Goal: Use online tool/utility: Utilize a website feature to perform a specific function

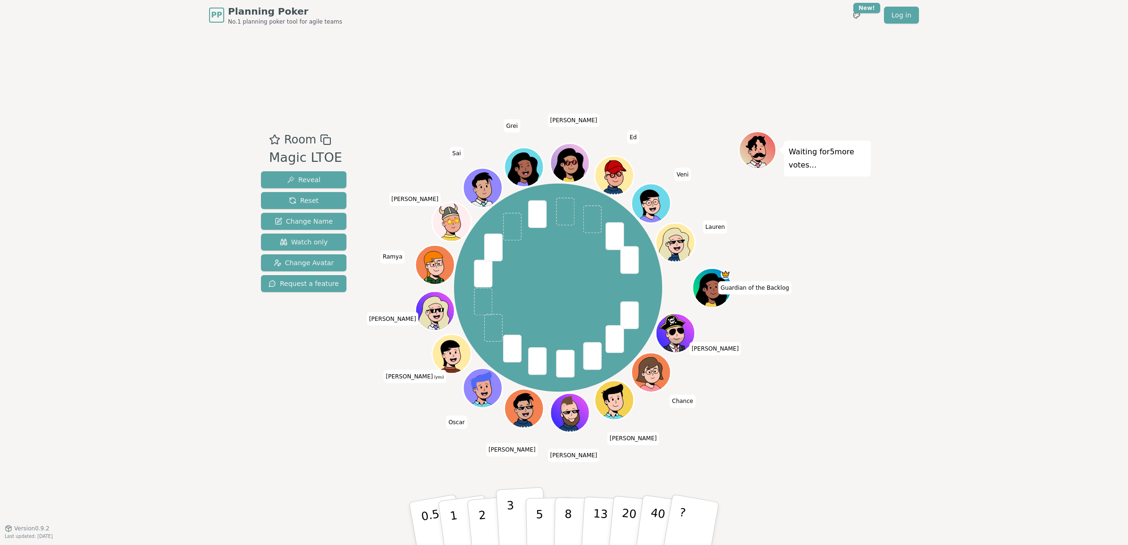
click at [514, 515] on button "3" at bounding box center [521, 524] width 51 height 74
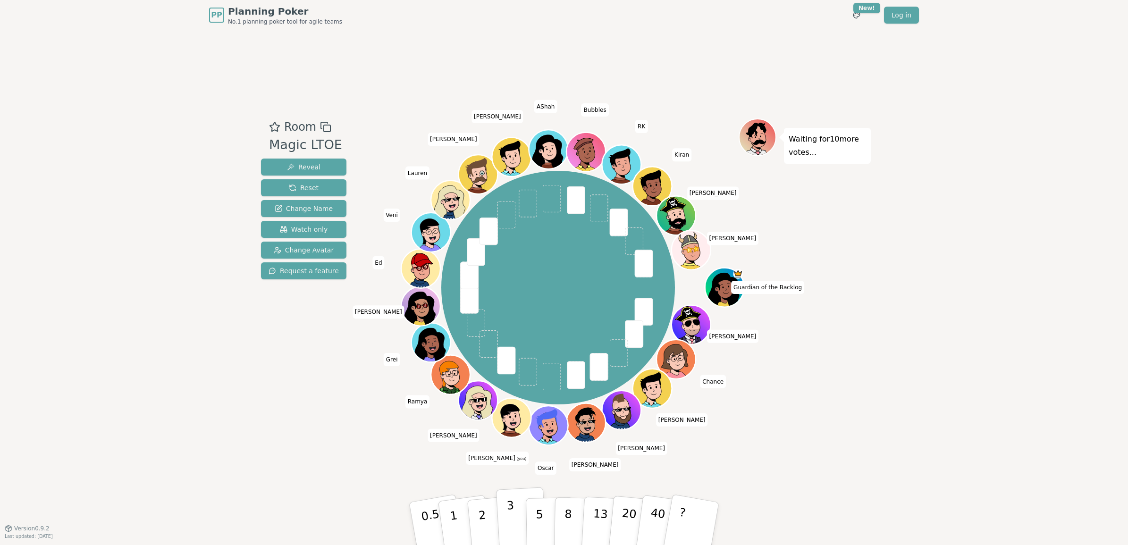
click at [511, 524] on p "3" at bounding box center [511, 524] width 10 height 51
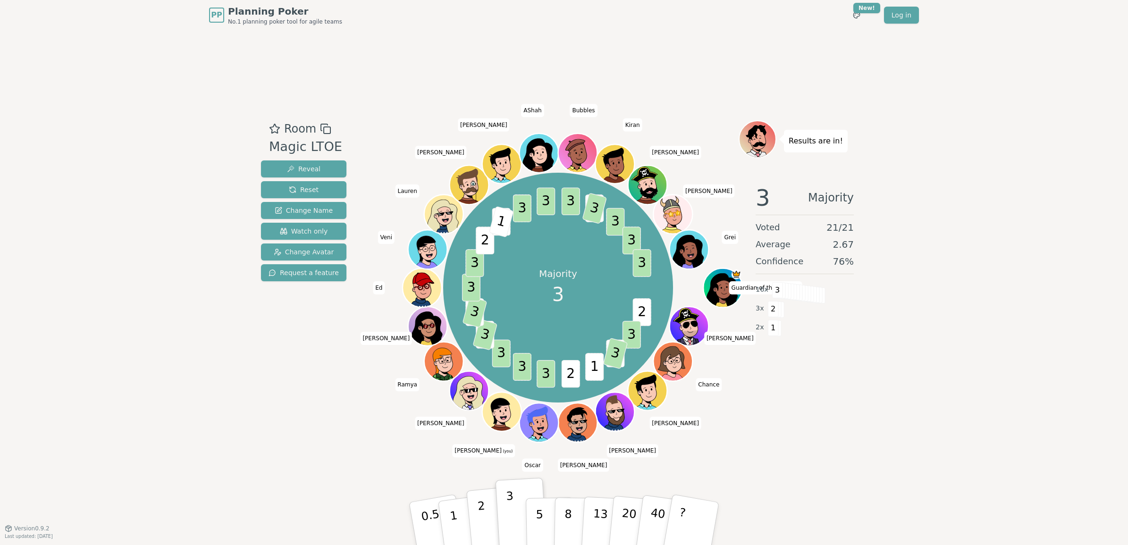
click at [487, 523] on button "2" at bounding box center [493, 524] width 54 height 75
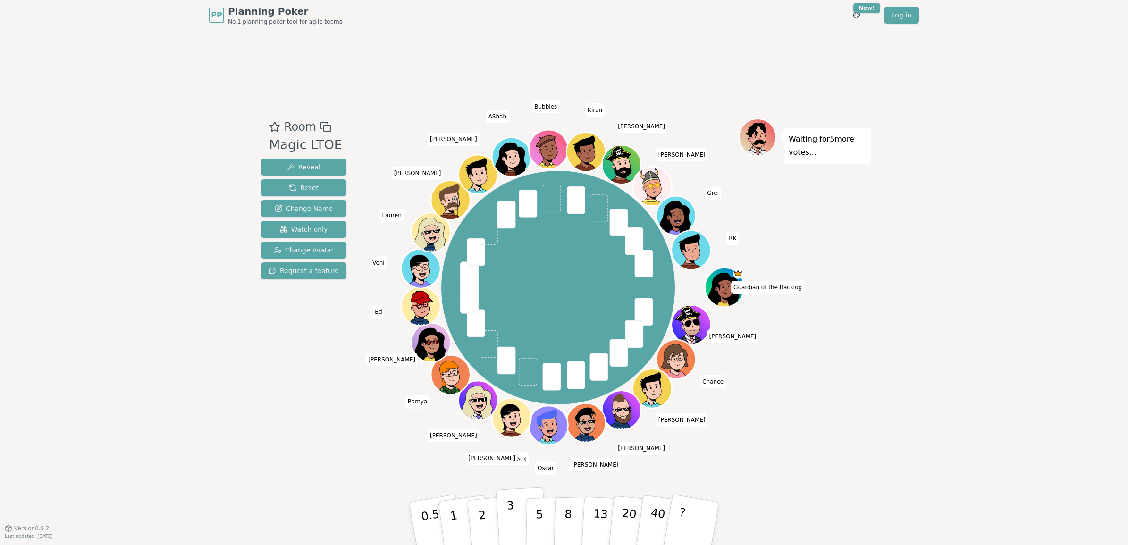
click at [515, 515] on button "3" at bounding box center [521, 524] width 51 height 74
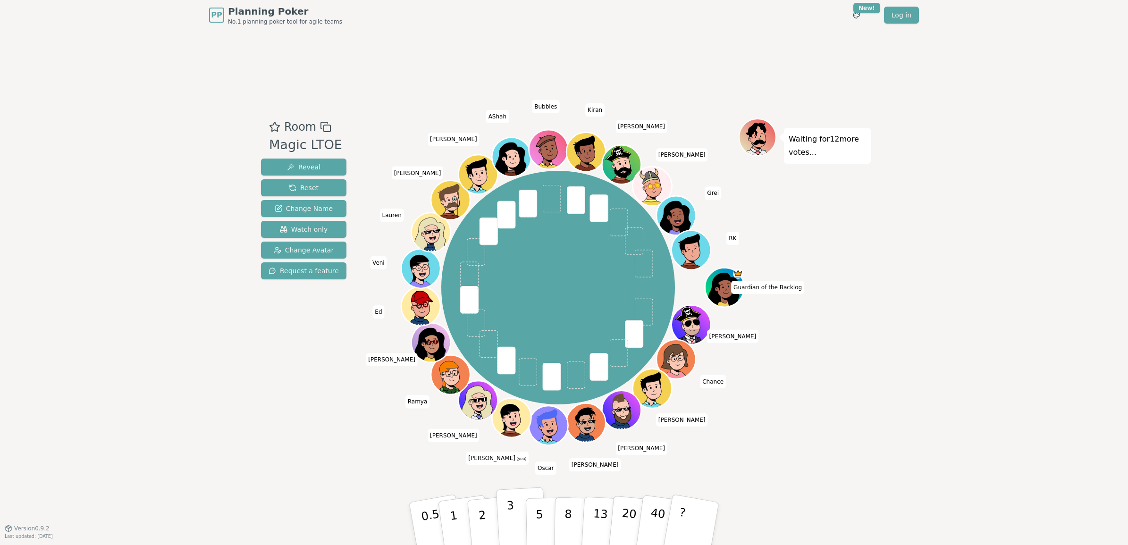
click at [508, 527] on p "3" at bounding box center [511, 524] width 10 height 51
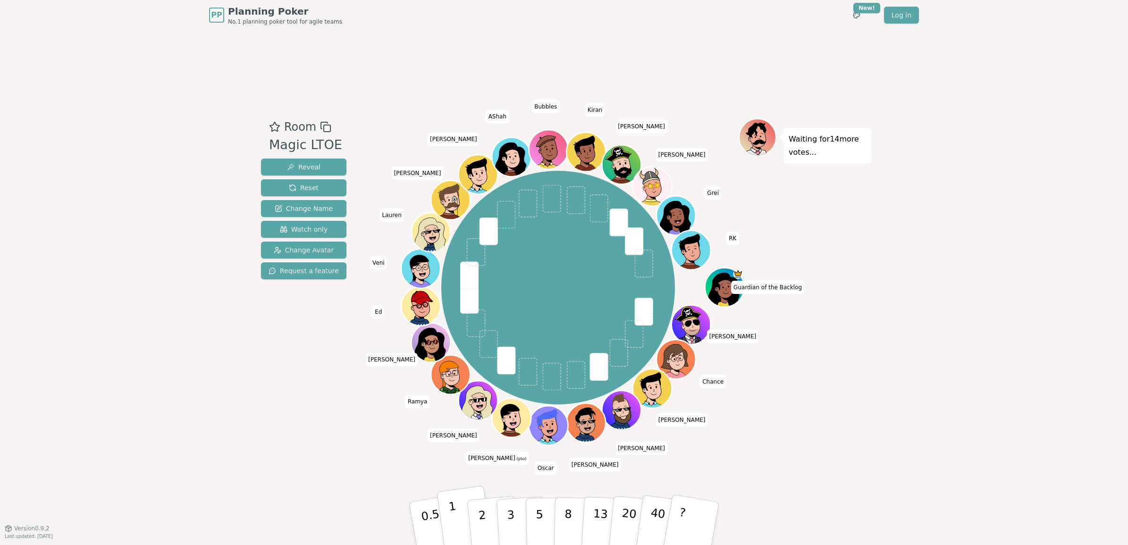
click at [459, 519] on button "1" at bounding box center [465, 524] width 56 height 76
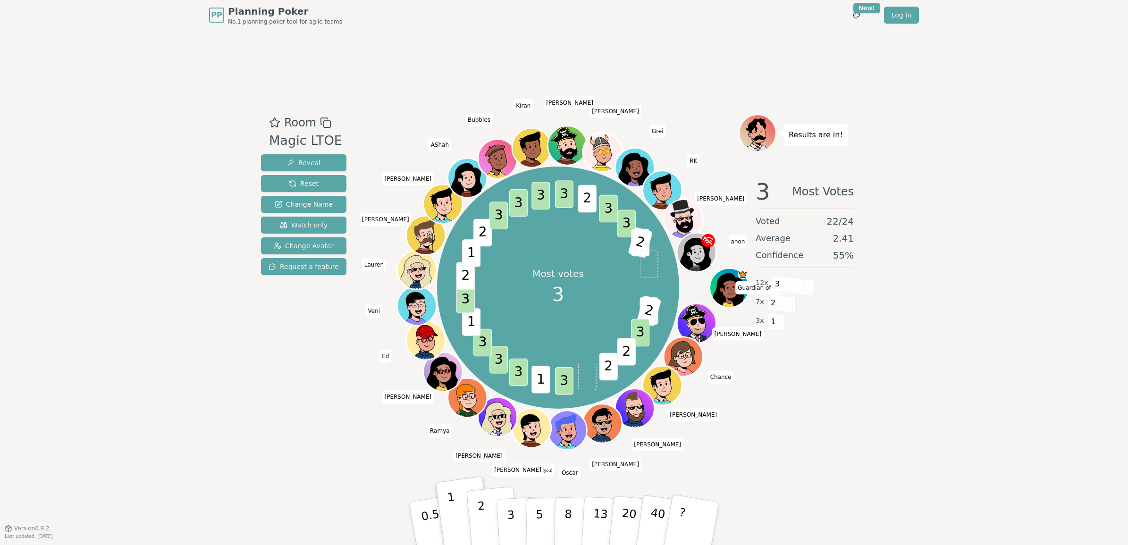
click at [485, 515] on button "2" at bounding box center [493, 524] width 54 height 75
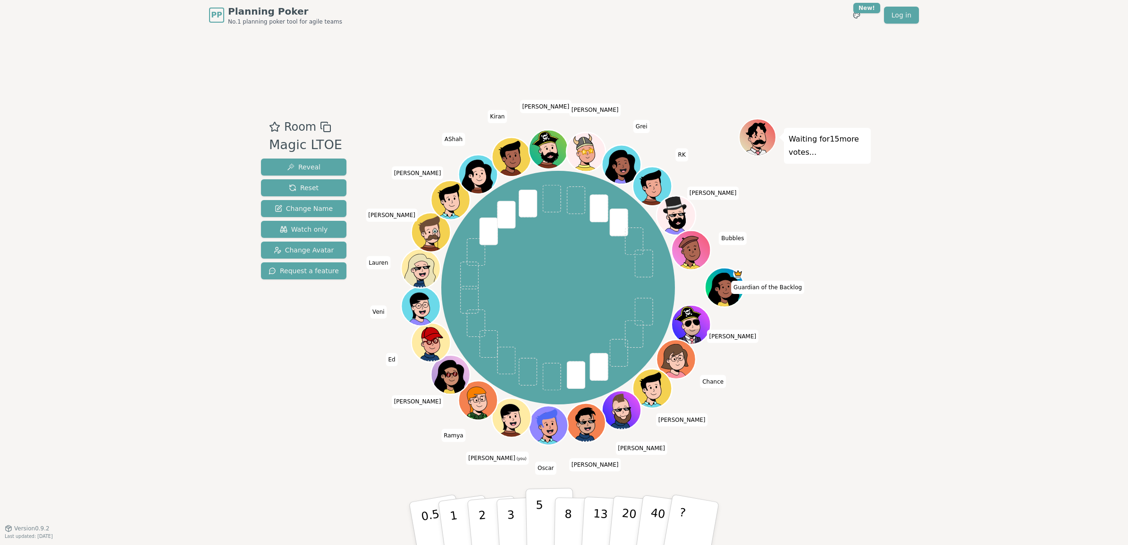
click at [542, 518] on button "5" at bounding box center [550, 524] width 49 height 72
click at [513, 515] on button "3" at bounding box center [521, 524] width 51 height 74
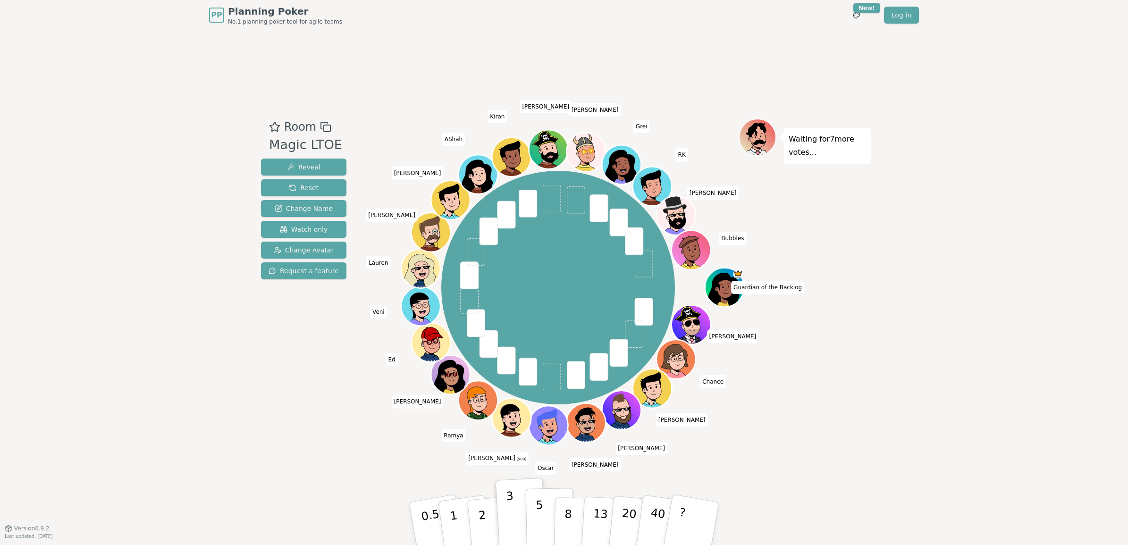
click at [539, 523] on p "5" at bounding box center [540, 523] width 8 height 51
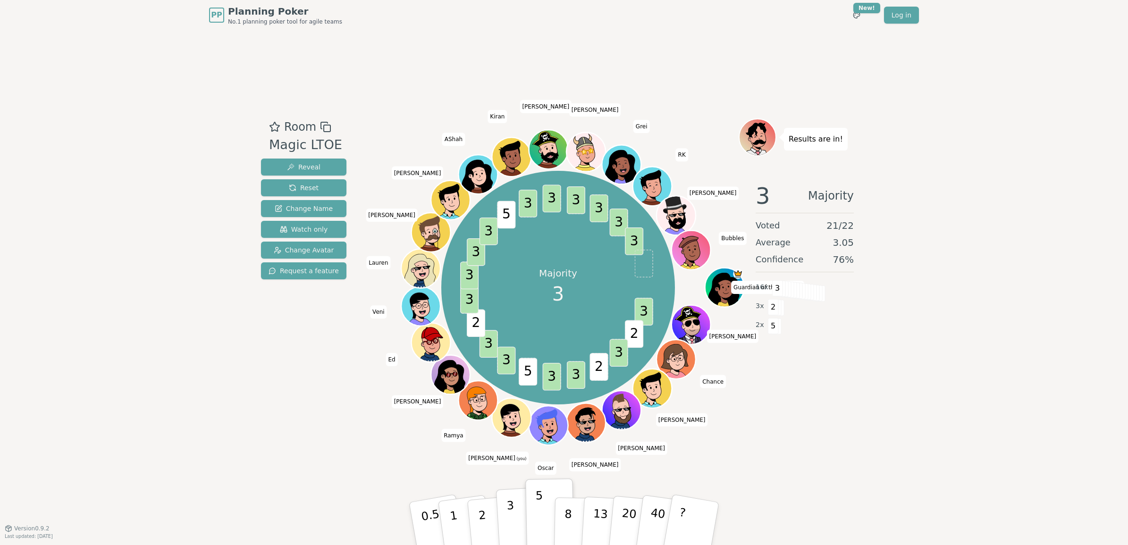
click at [510, 529] on p "3" at bounding box center [511, 524] width 10 height 51
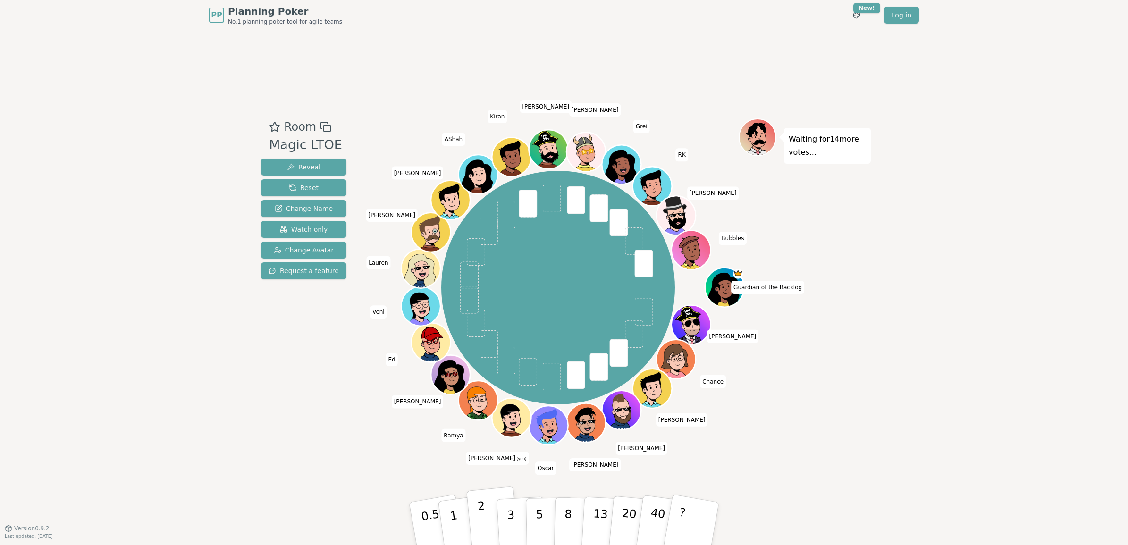
click at [478, 523] on button "2" at bounding box center [493, 524] width 54 height 75
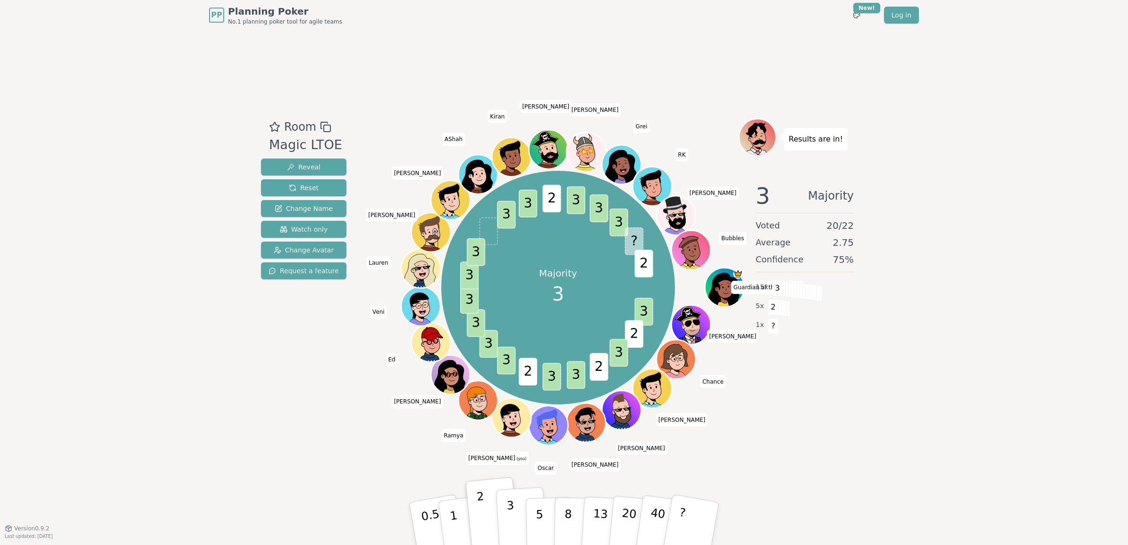
click at [509, 524] on p "3" at bounding box center [511, 524] width 10 height 51
